Goal: Task Accomplishment & Management: Complete application form

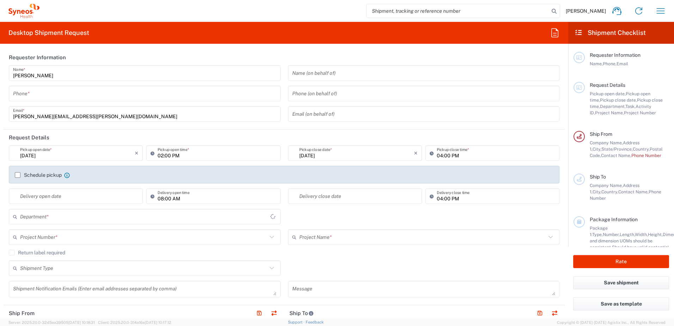
type input "3190"
type input "[US_STATE]"
type input "[GEOGRAPHIC_DATA]"
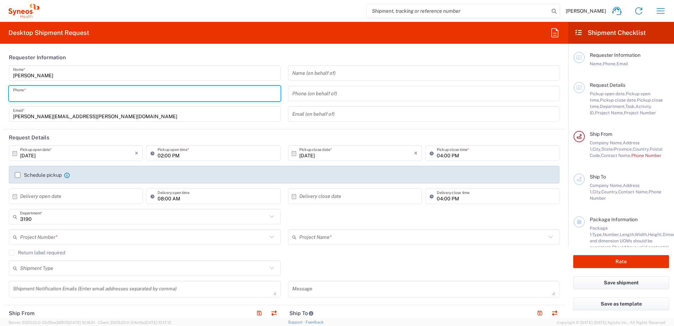
click at [39, 96] on input "tel" at bounding box center [144, 93] width 263 height 12
type input "3035422248"
type input "Illingworth Rsrch Grp (USA) In"
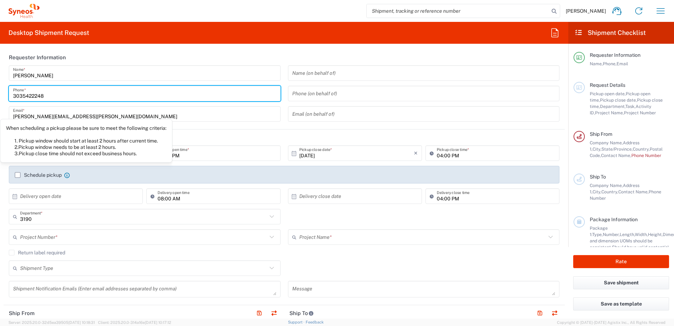
scroll to position [35, 0]
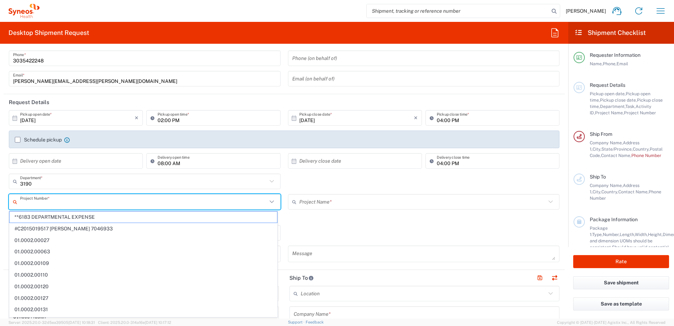
click at [86, 201] on input "text" at bounding box center [143, 202] width 247 height 12
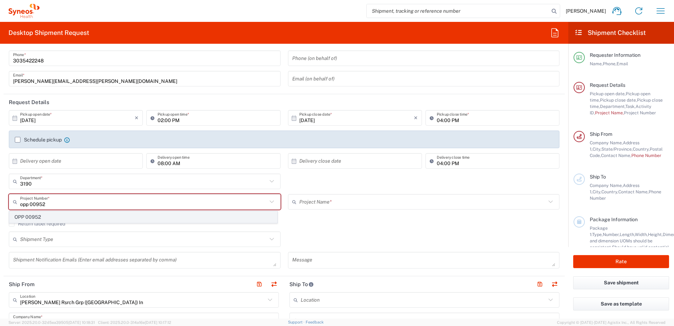
click at [49, 217] on span "OPP 00952" at bounding box center [144, 217] width 268 height 11
type input "OPP 00952"
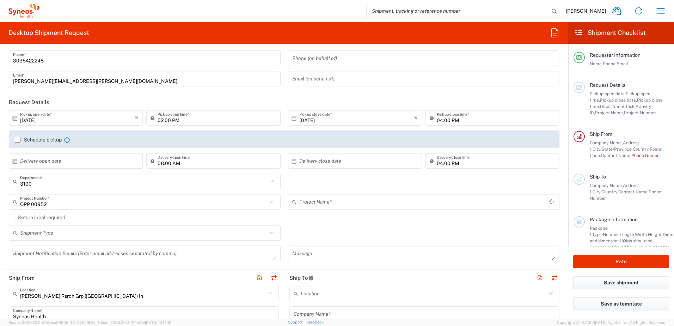
type input "802-WWC-006"
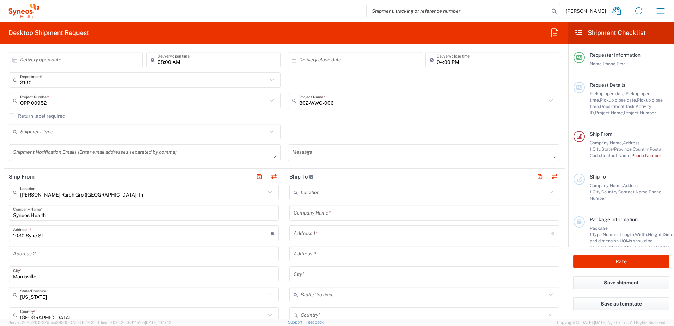
scroll to position [212, 0]
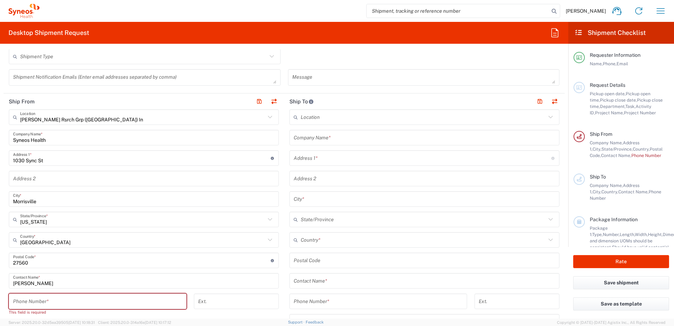
drag, startPoint x: 48, startPoint y: 159, endPoint x: -80, endPoint y: 156, distance: 127.7
click at [0, 156] on html "Davelle Madden Home Shipment estimator Shipment tracking Desktop shipment reque…" at bounding box center [337, 163] width 674 height 326
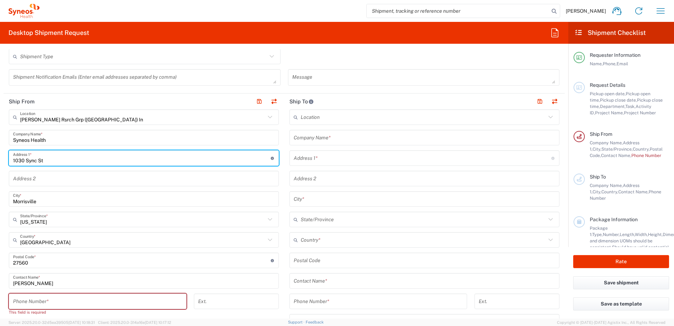
click at [52, 139] on input "Syneos Health" at bounding box center [144, 138] width 262 height 12
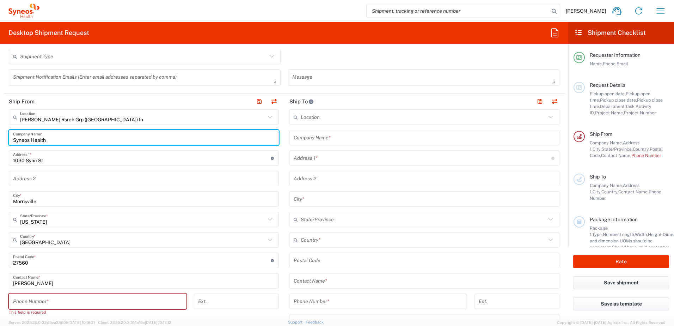
drag, startPoint x: 52, startPoint y: 139, endPoint x: -28, endPoint y: 141, distance: 79.4
click at [0, 141] on html "Davelle Madden Home Shipment estimator Shipment tracking Desktop shipment reque…" at bounding box center [337, 163] width 674 height 326
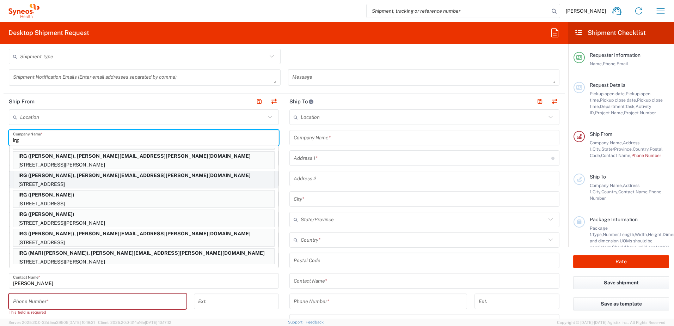
scroll to position [274, 0]
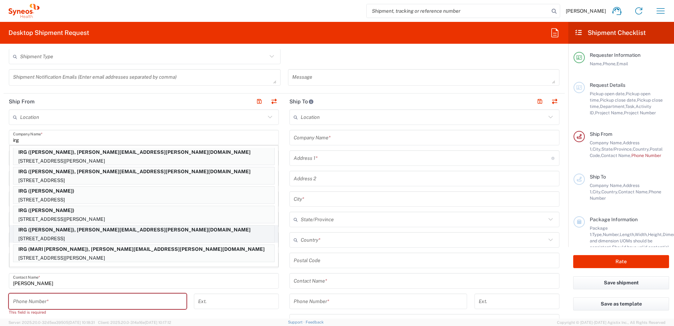
click at [86, 230] on p "IRG (LISA SILVESTRI), davelle.madden@illingworthresearch.com" at bounding box center [143, 229] width 261 height 9
type input "IRG"
type input "12 WEATHERVANE WAY"
type input "WARWICK"
type input "New York"
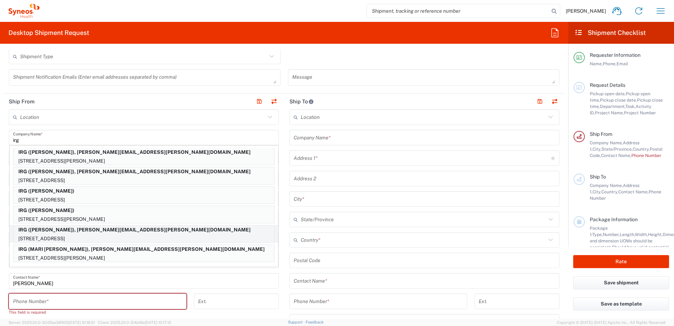
type input "10990"
type input "LISA SILVESTRI"
type input "8452164746"
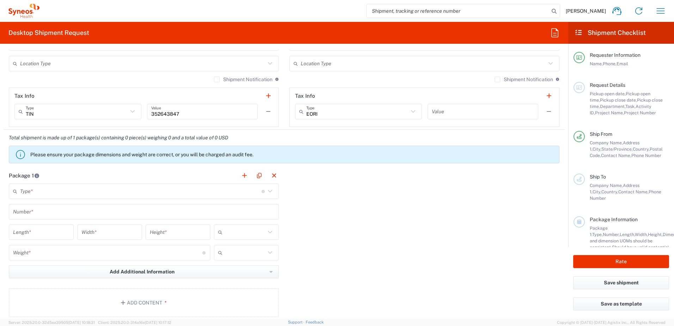
scroll to position [494, 0]
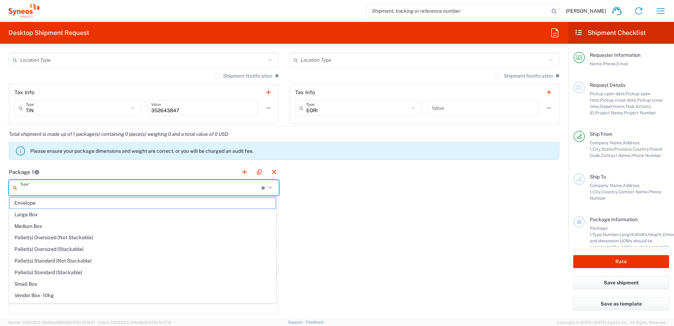
click at [58, 188] on input "text" at bounding box center [141, 188] width 242 height 12
click at [57, 207] on span "Envelope" at bounding box center [143, 202] width 266 height 11
type input "Envelope"
type input "1"
type input "9.5"
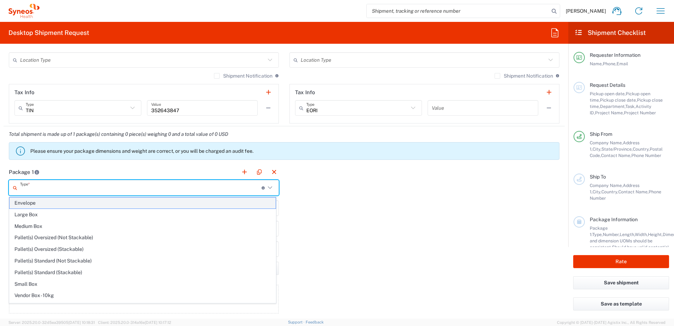
type input "12.5"
type input "0.25"
type input "in"
type input "0.45"
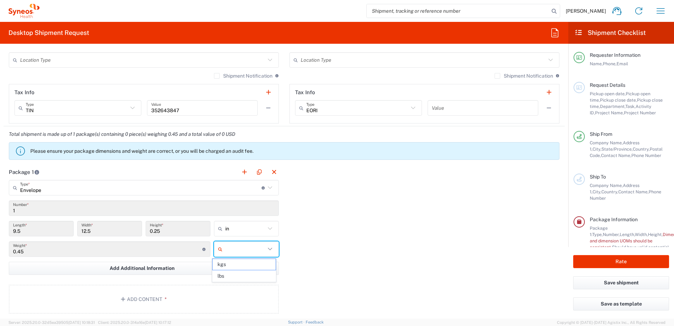
click at [229, 248] on input "text" at bounding box center [245, 248] width 40 height 11
click at [243, 274] on span "lbs" at bounding box center [244, 275] width 63 height 11
type input "lbs"
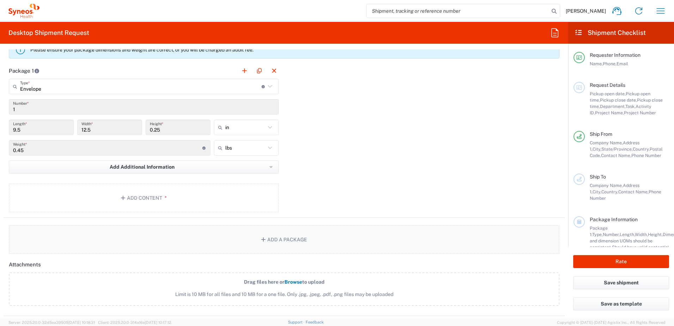
scroll to position [635, 0]
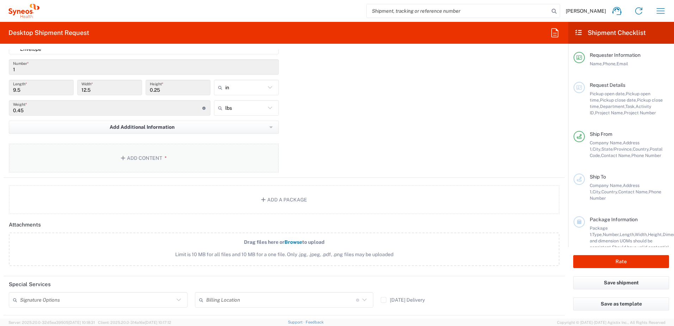
click at [99, 148] on button "Add Content *" at bounding box center [144, 158] width 270 height 29
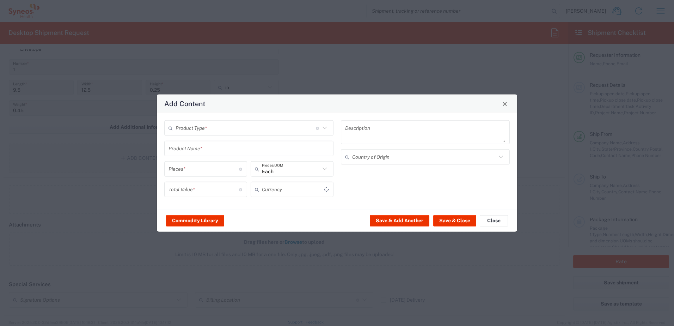
type input "US Dollar"
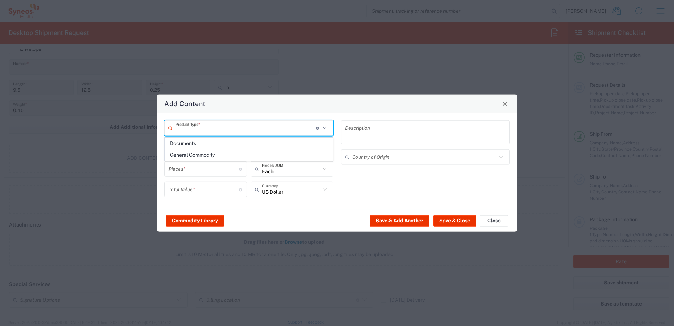
click at [226, 128] on input "text" at bounding box center [246, 128] width 140 height 12
click at [211, 143] on span "Documents" at bounding box center [249, 143] width 168 height 11
type input "Documents"
type input "1"
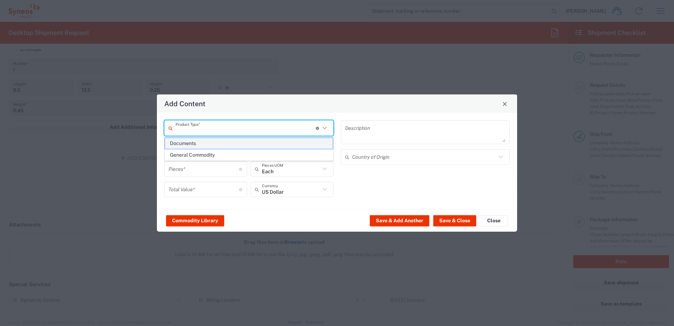
type input "1"
type textarea "Documents"
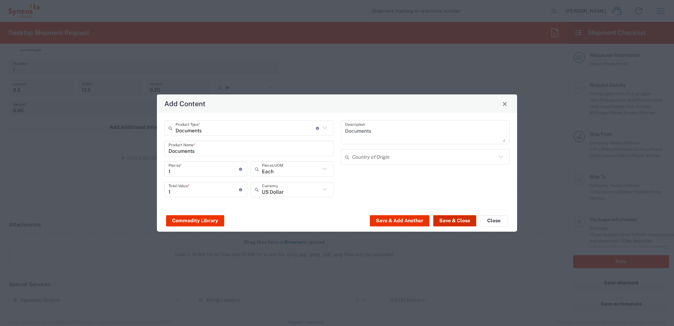
click at [458, 218] on button "Save & Close" at bounding box center [454, 220] width 43 height 11
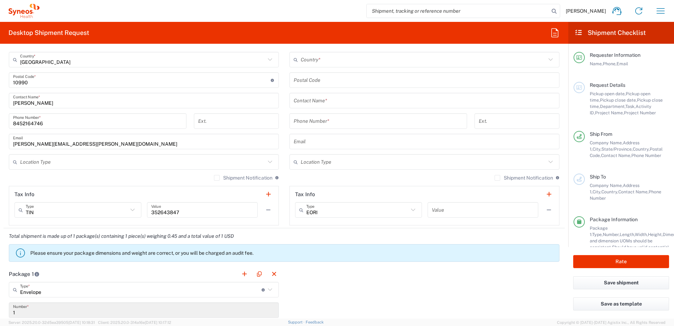
scroll to position [390, 0]
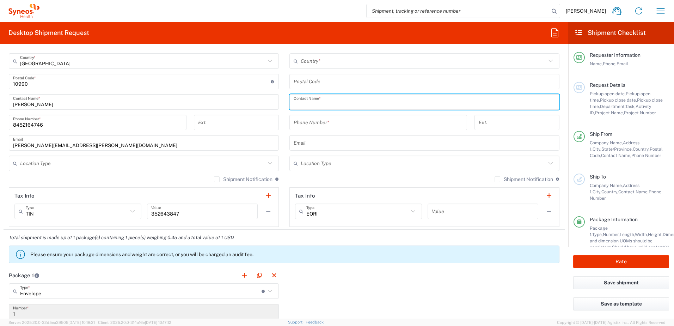
click at [321, 100] on input "text" at bounding box center [425, 102] width 262 height 12
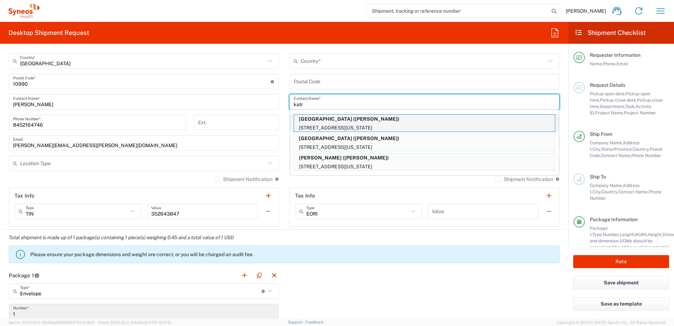
type input "katr"
click at [338, 122] on p "COLUMBIA UNIVERSITY MEDICAL CENTER (KATRINA CUASAY)" at bounding box center [424, 119] width 261 height 9
type input "COLUMBIA UNIVERSITY MEDICAL CENTER"
type input "622 W 168TH STREET"
type input "PH-19"
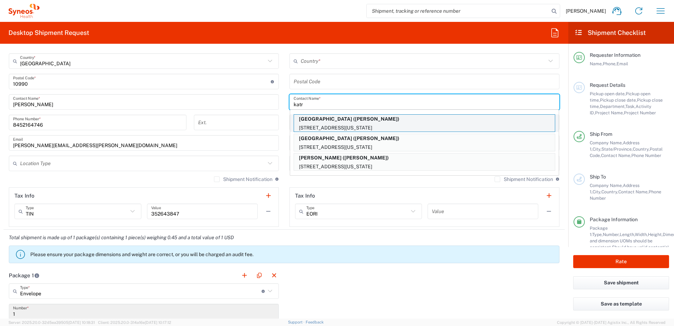
type input "NEW YORK"
type input "United States"
type input "10032"
type input "KATRINA CUASAY"
type input "2123052077"
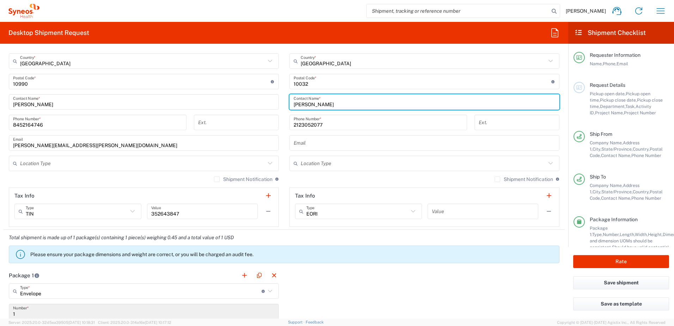
type input "New York"
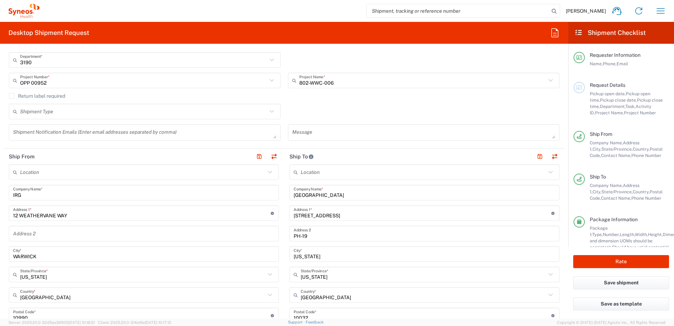
scroll to position [285, 0]
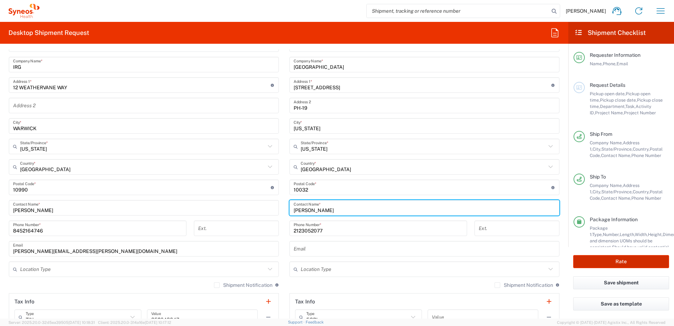
click at [632, 262] on button "Rate" at bounding box center [621, 261] width 96 height 13
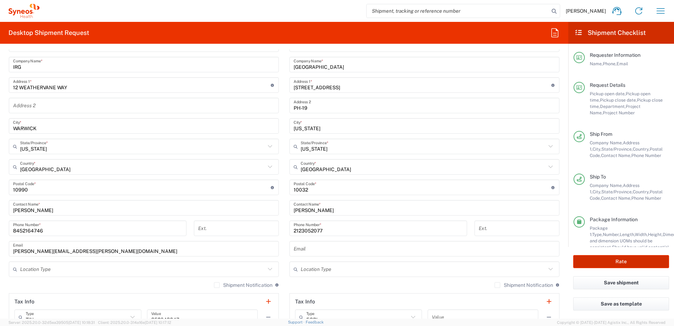
type input "OPP 00952"
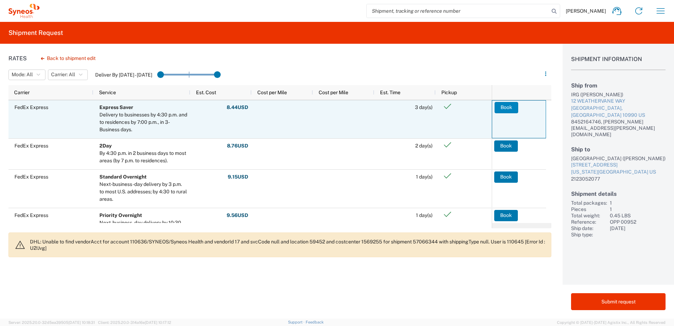
click at [499, 109] on button "Book" at bounding box center [507, 107] width 24 height 11
